Goal: Information Seeking & Learning: Learn about a topic

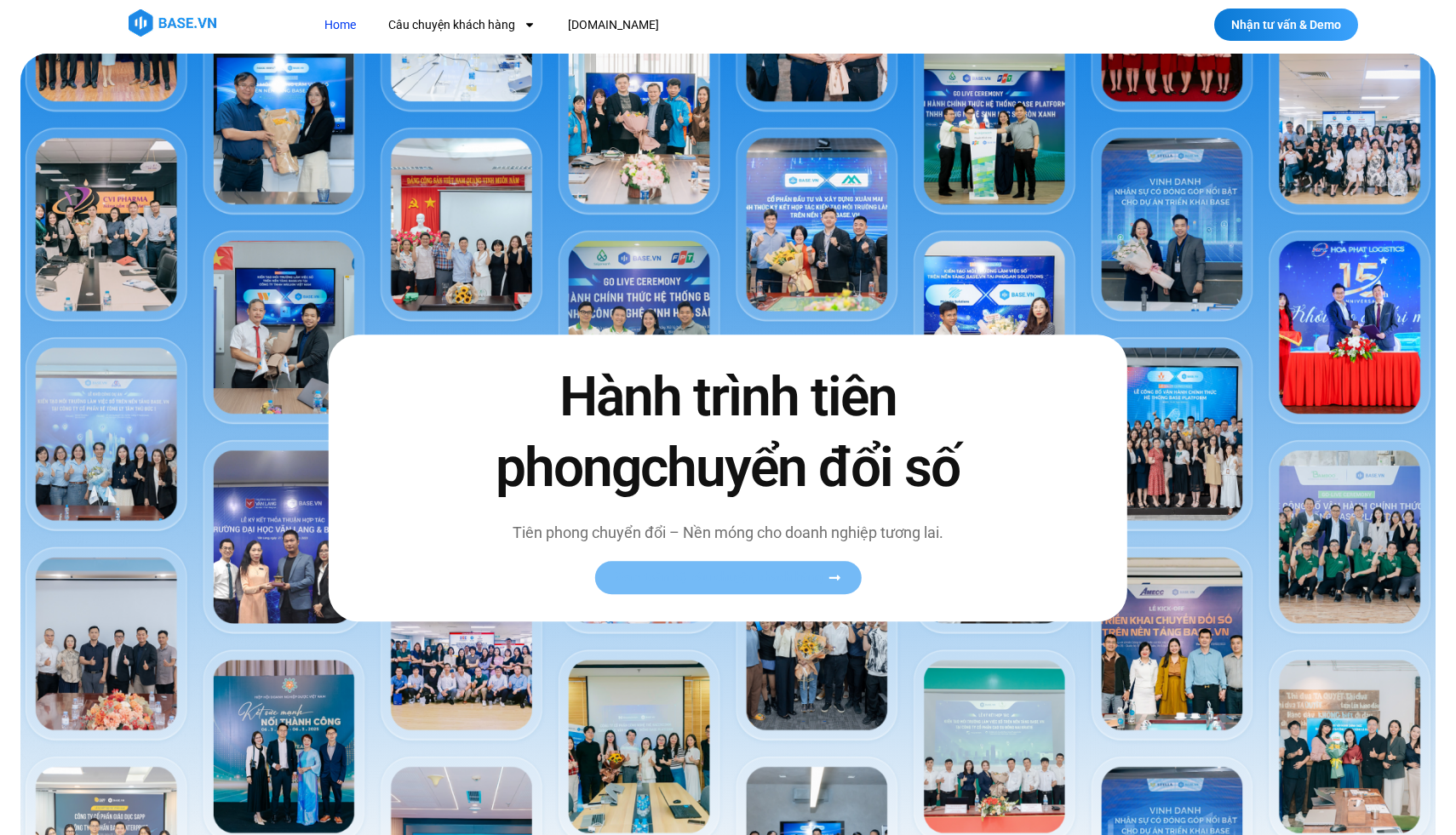
click at [660, 578] on span "Xem toàn bộ câu chuyện khách hàng" at bounding box center [719, 577] width 209 height 13
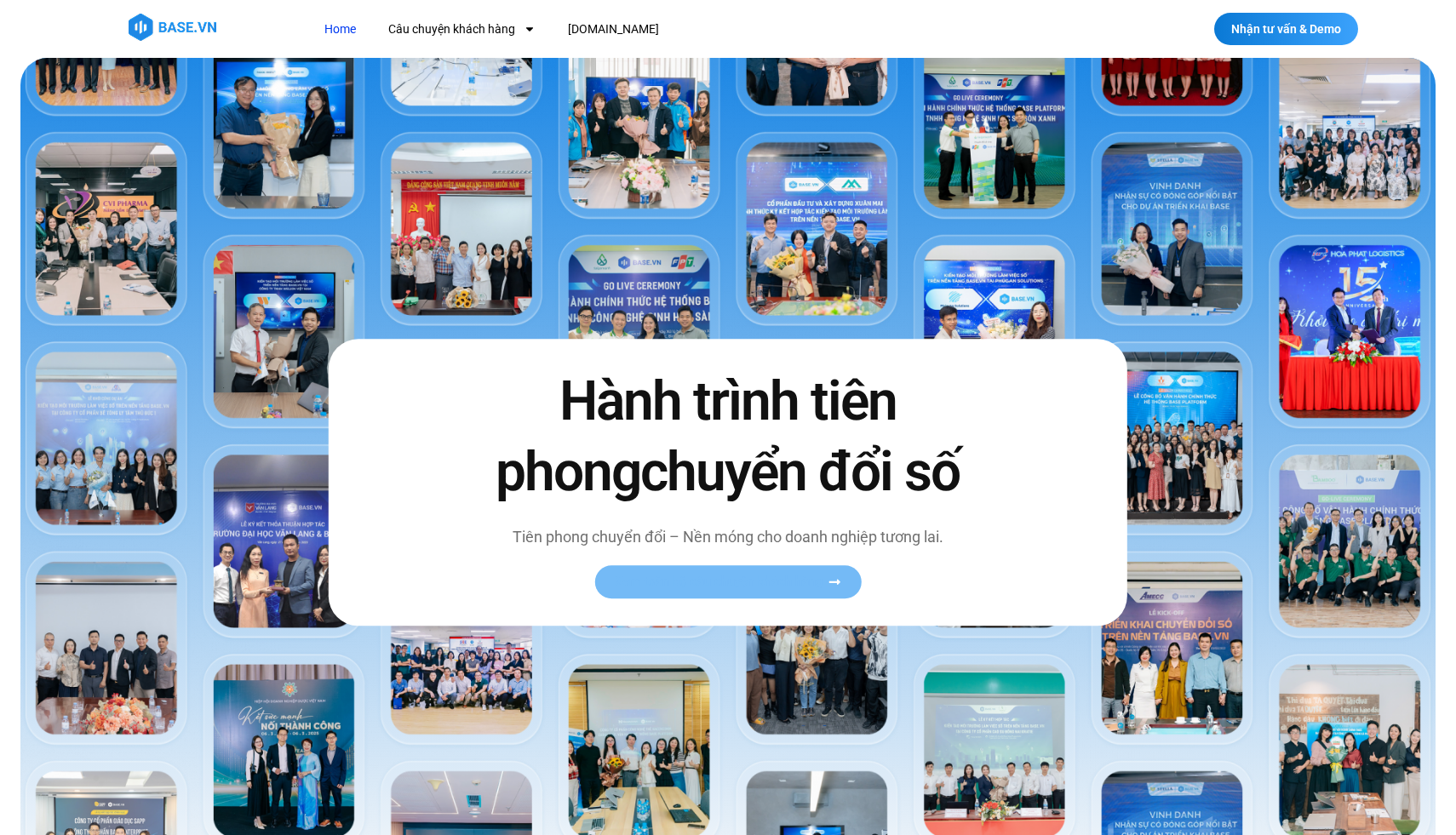
click at [679, 581] on span "Xem toàn bộ câu chuyện khách hàng" at bounding box center [719, 581] width 209 height 13
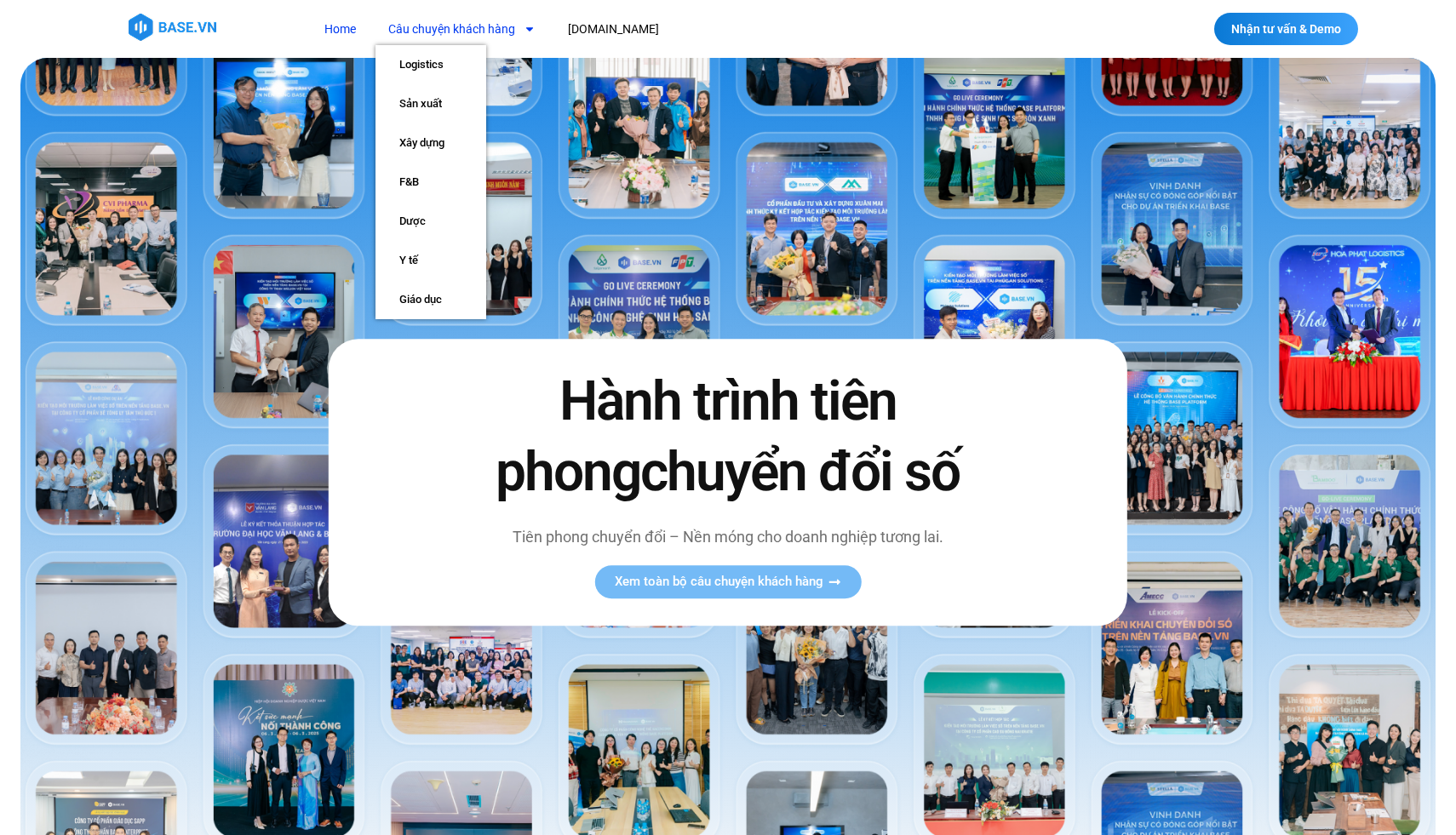
click at [528, 34] on icon "Menu" at bounding box center [530, 29] width 12 height 12
